Goal: Find specific page/section: Find specific page/section

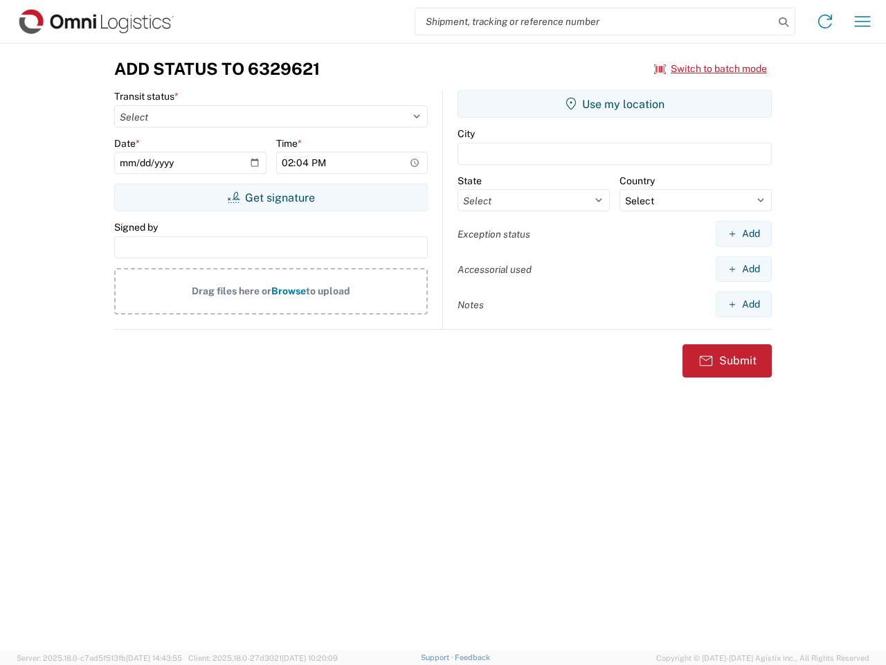
click at [595, 21] on input "search" at bounding box center [594, 21] width 359 height 26
click at [784, 22] on icon at bounding box center [783, 21] width 19 height 19
click at [825, 21] on icon at bounding box center [825, 21] width 22 height 22
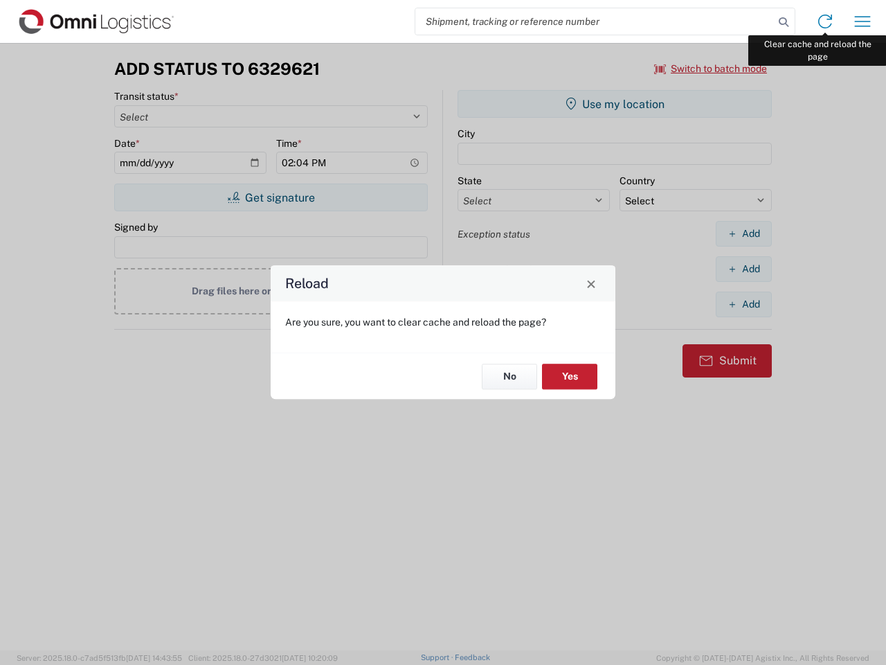
click at [863, 21] on div "Reload Are you sure, you want to clear cache and reload the page? No Yes" at bounding box center [443, 332] width 886 height 665
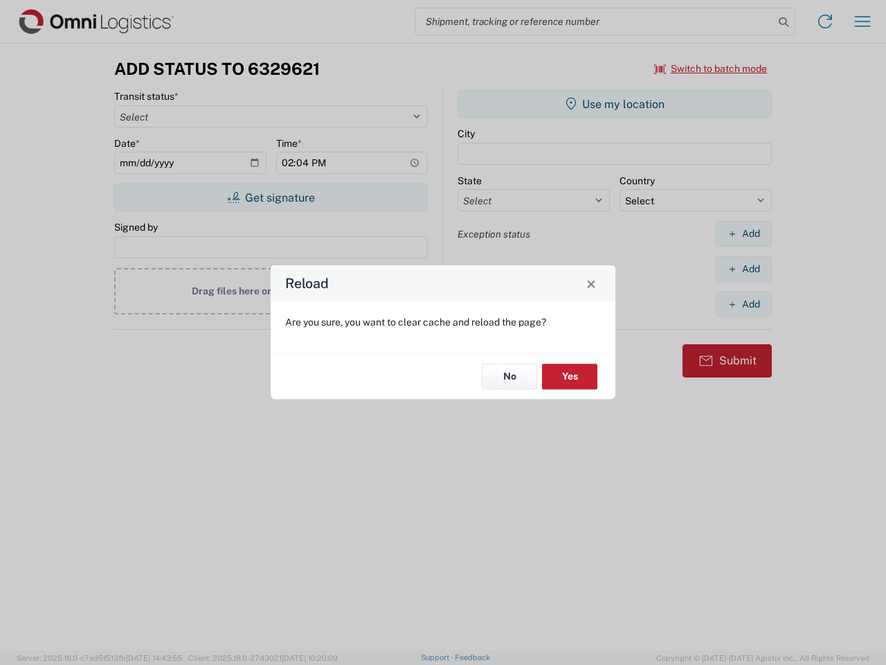
click at [711, 69] on div "Reload Are you sure, you want to clear cache and reload the page? No Yes" at bounding box center [443, 332] width 886 height 665
click at [271, 197] on div "Reload Are you sure, you want to clear cache and reload the page? No Yes" at bounding box center [443, 332] width 886 height 665
click at [615, 104] on div "Reload Are you sure, you want to clear cache and reload the page? No Yes" at bounding box center [443, 332] width 886 height 665
click at [744, 233] on div "Reload Are you sure, you want to clear cache and reload the page? No Yes" at bounding box center [443, 332] width 886 height 665
click at [744, 269] on div "Reload Are you sure, you want to clear cache and reload the page? No Yes" at bounding box center [443, 332] width 886 height 665
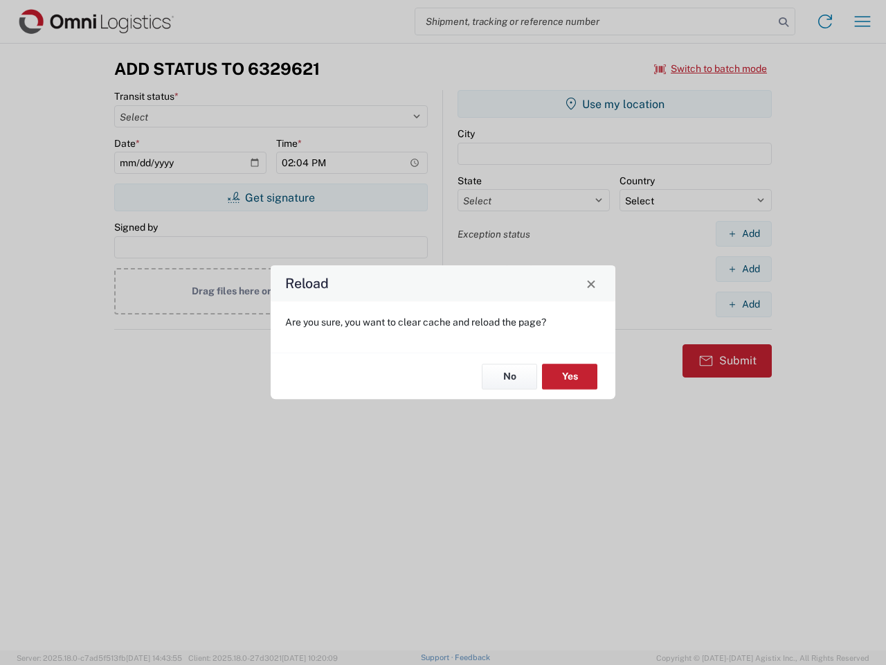
click at [744, 304] on div "Reload Are you sure, you want to clear cache and reload the page? No Yes" at bounding box center [443, 332] width 886 height 665
